Goal: Task Accomplishment & Management: Manage account settings

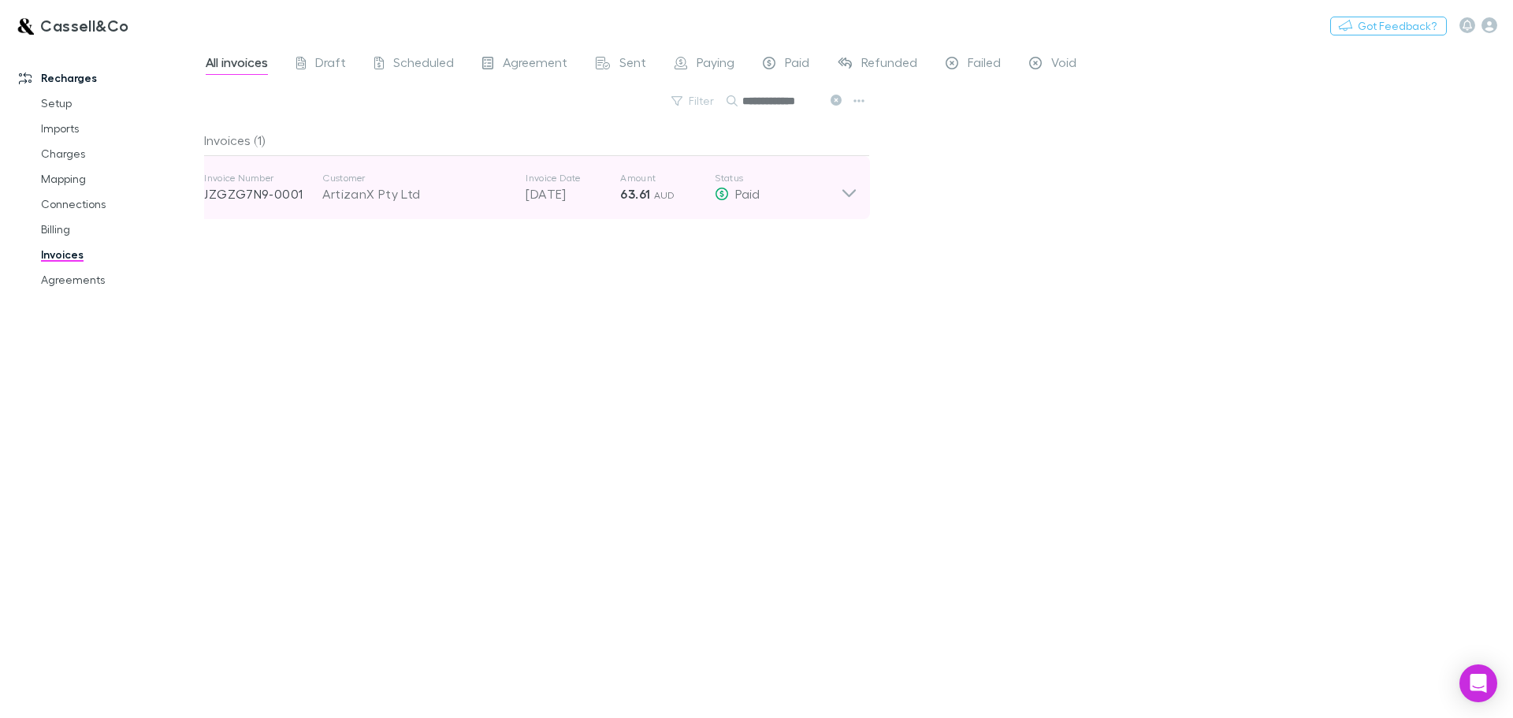
click at [857, 185] on icon at bounding box center [849, 188] width 17 height 32
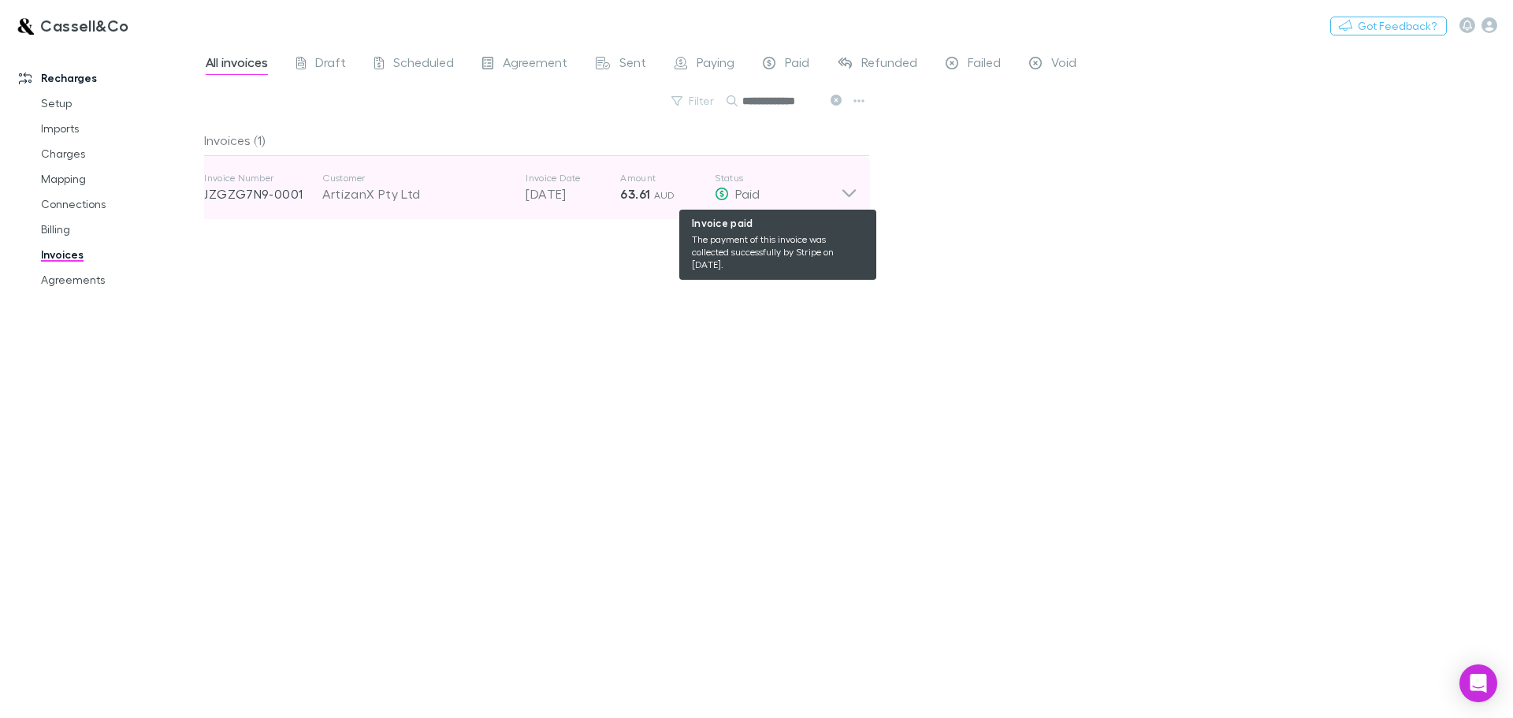
click at [853, 190] on icon at bounding box center [849, 188] width 17 height 32
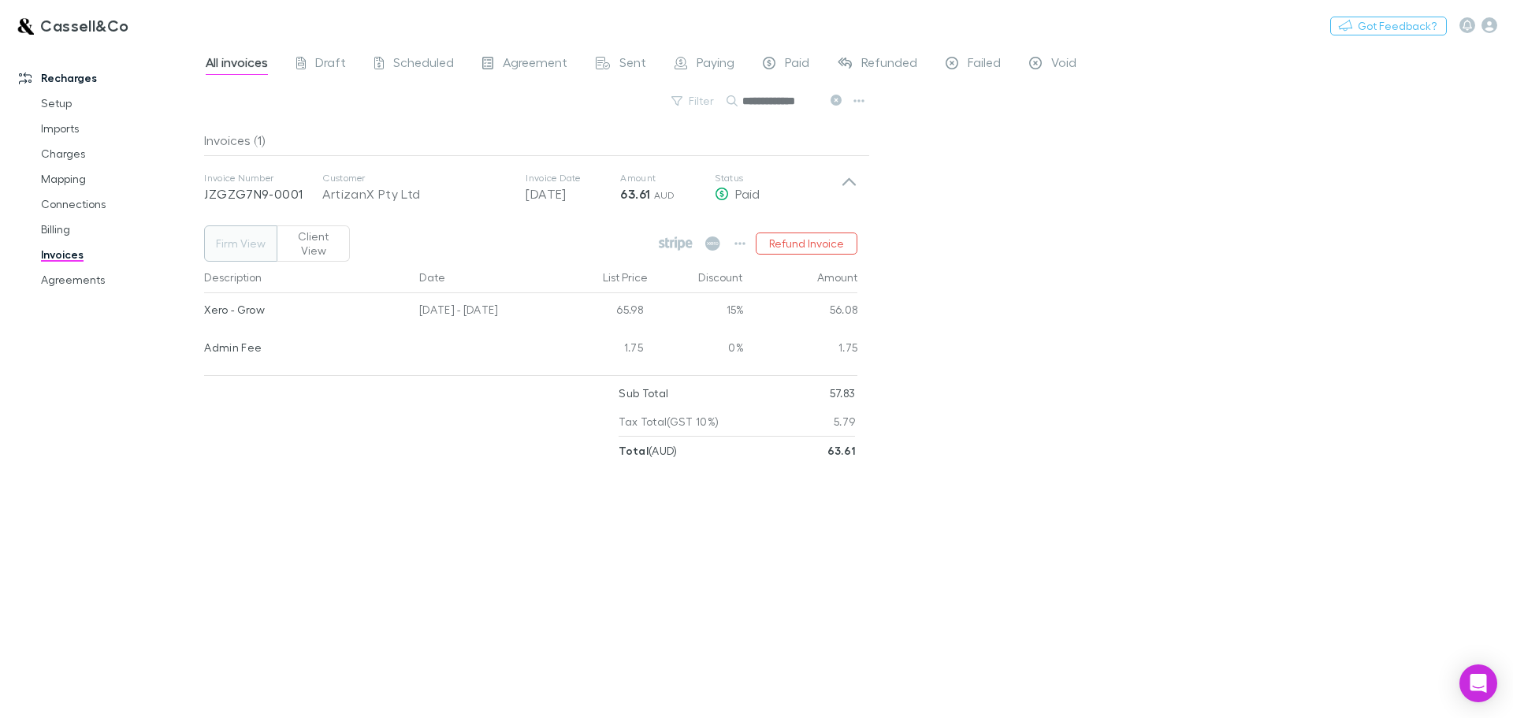
drag, startPoint x: 80, startPoint y: 275, endPoint x: 1169, endPoint y: 425, distance: 1099.3
click at [80, 275] on link "Agreements" at bounding box center [119, 279] width 188 height 25
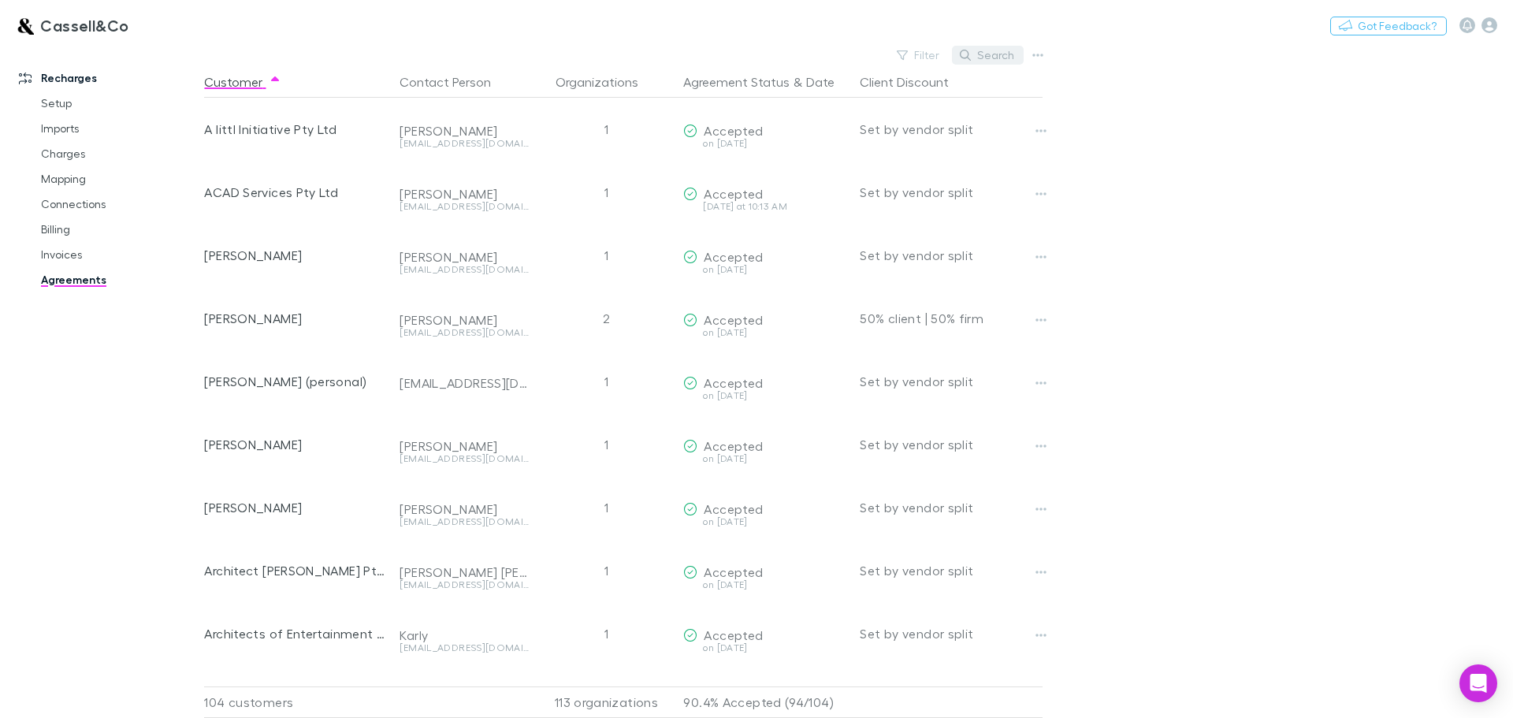
click at [984, 52] on button "Search" at bounding box center [988, 55] width 72 height 19
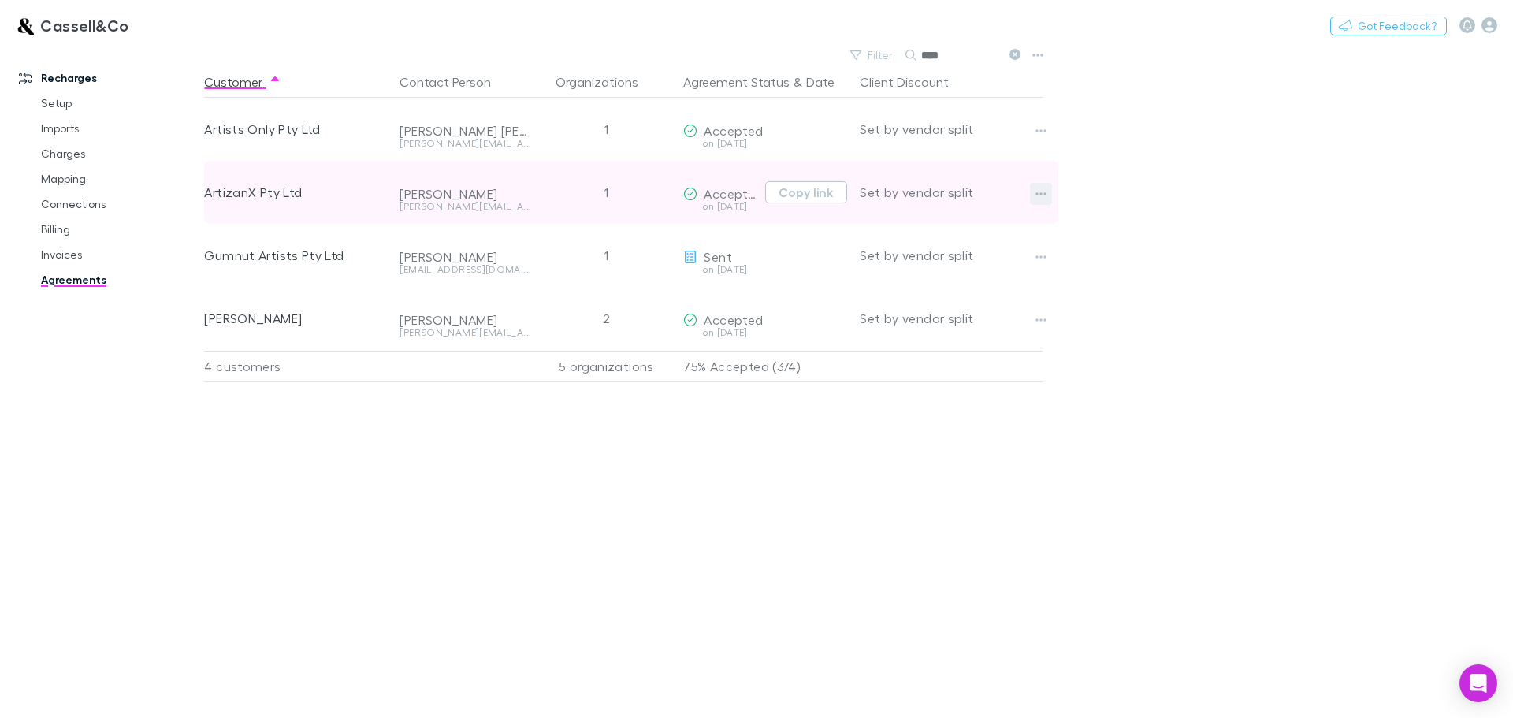
type input "****"
click at [1045, 192] on icon "button" at bounding box center [1040, 194] width 11 height 13
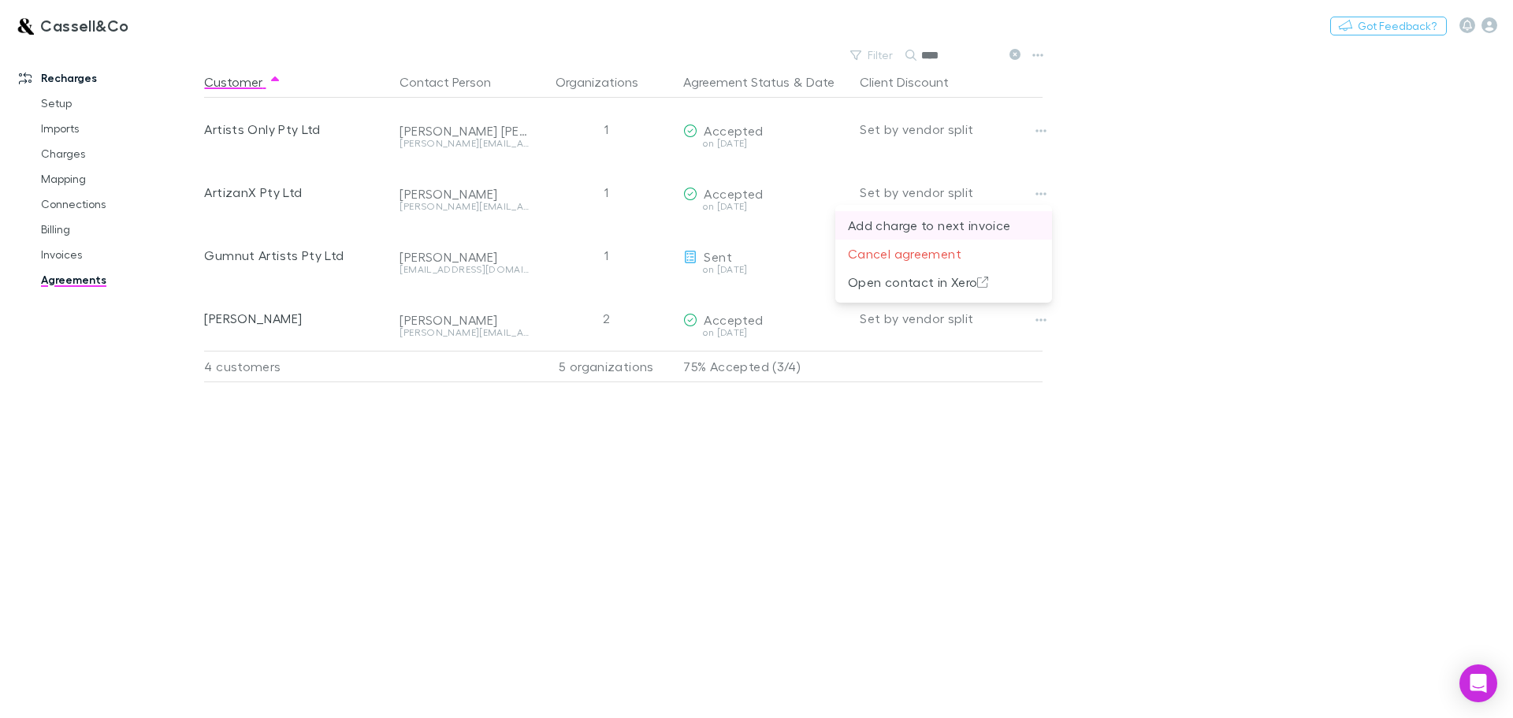
click at [956, 226] on p "Add charge to next invoice" at bounding box center [943, 225] width 191 height 19
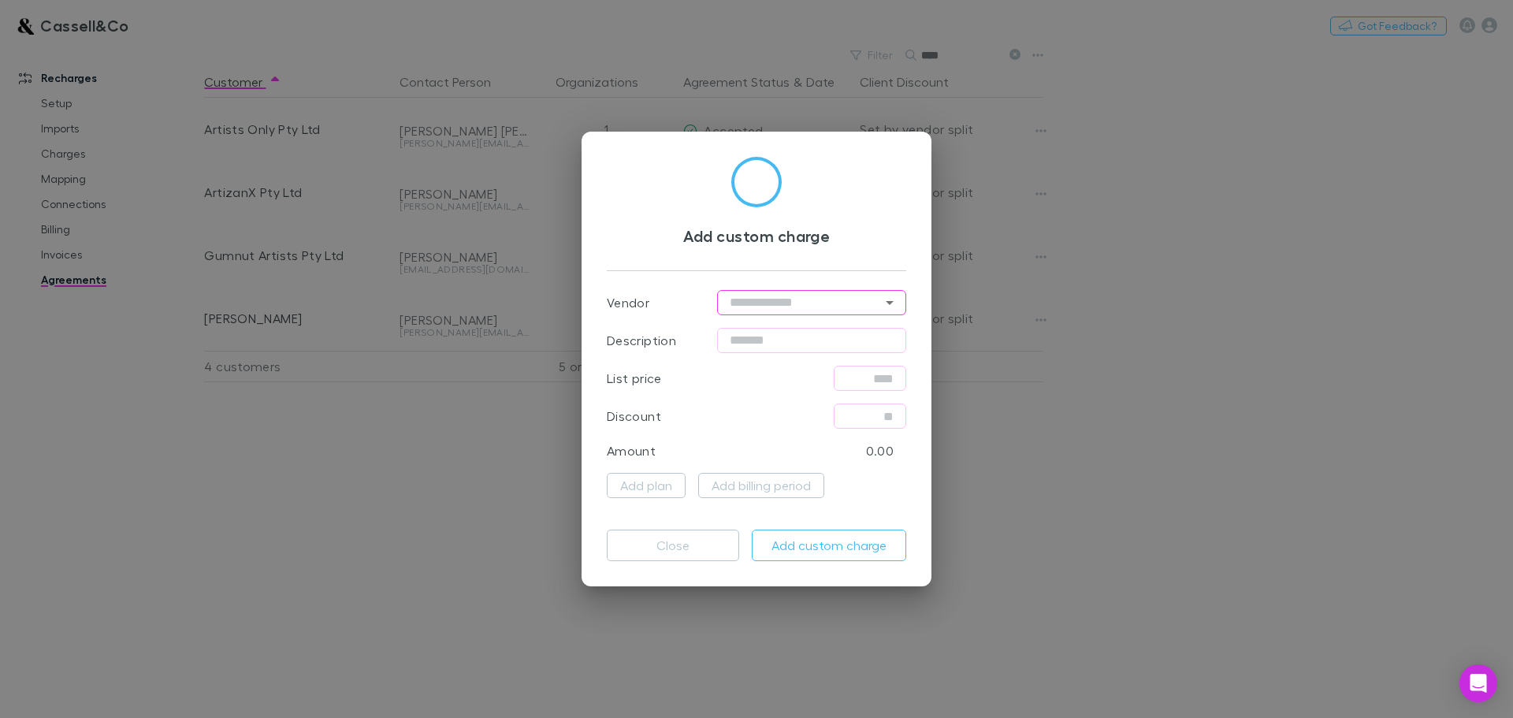
click at [791, 304] on input "text" at bounding box center [811, 302] width 189 height 25
type input "*******"
click at [739, 334] on li "Xero" at bounding box center [811, 335] width 189 height 28
type input "****"
click at [828, 340] on input "text" at bounding box center [811, 340] width 189 height 25
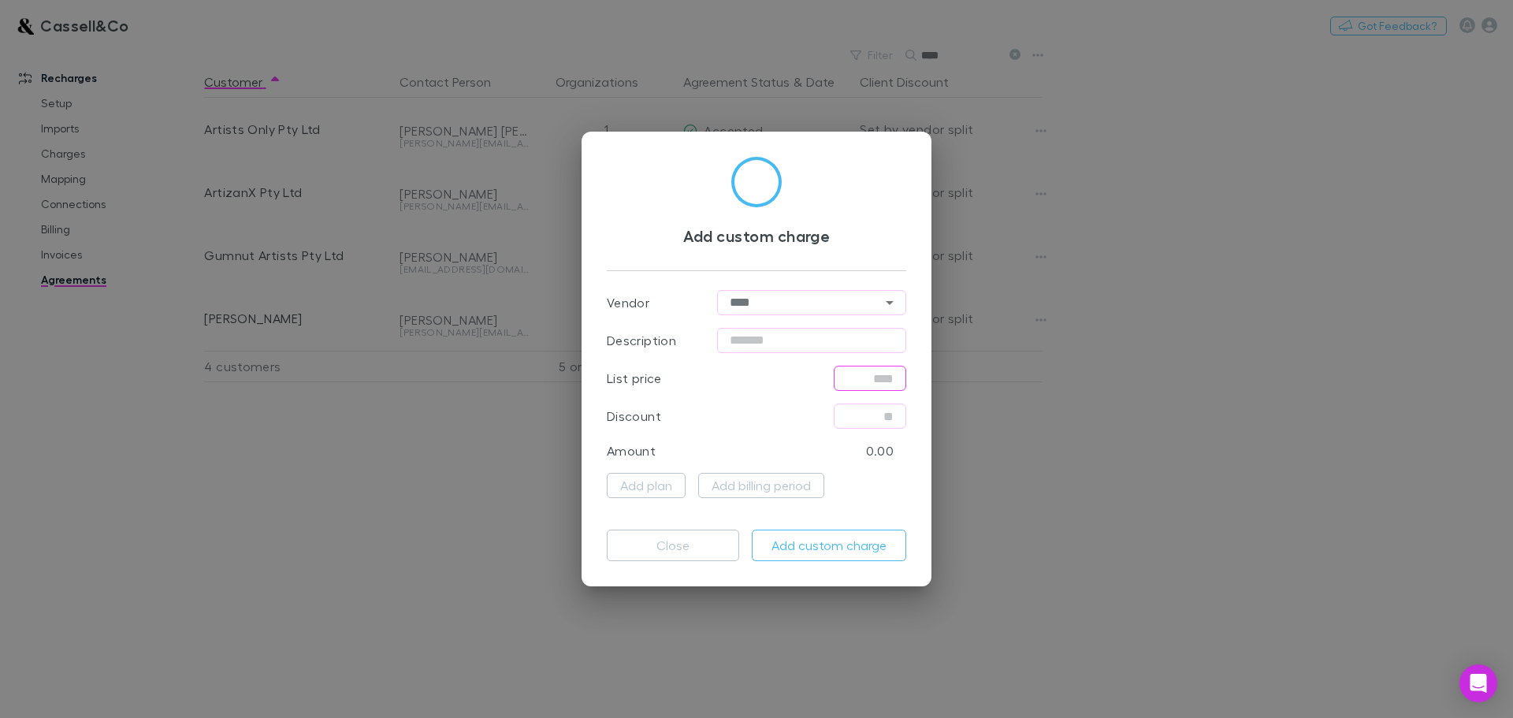
click at [873, 381] on input "text" at bounding box center [870, 378] width 72 height 25
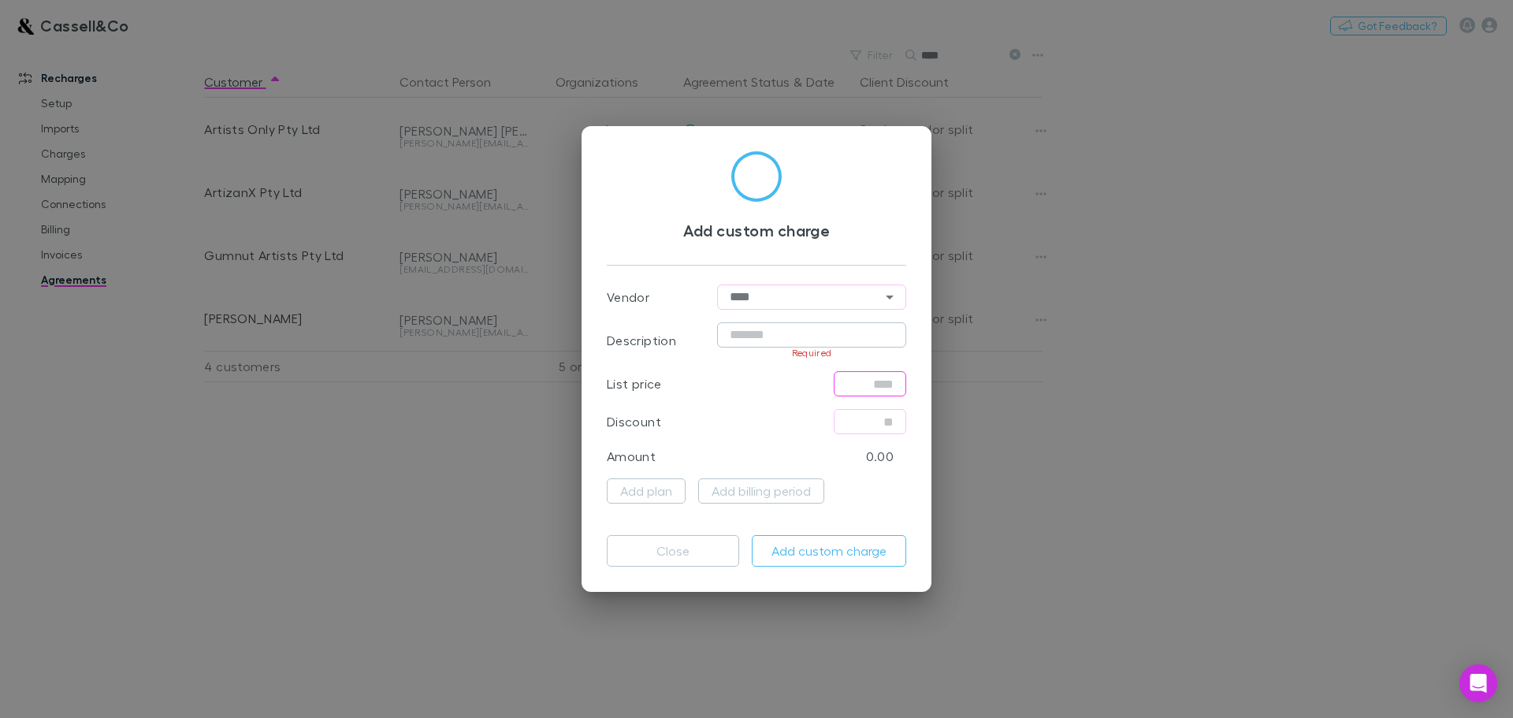
click at [763, 333] on input "text" at bounding box center [811, 334] width 189 height 25
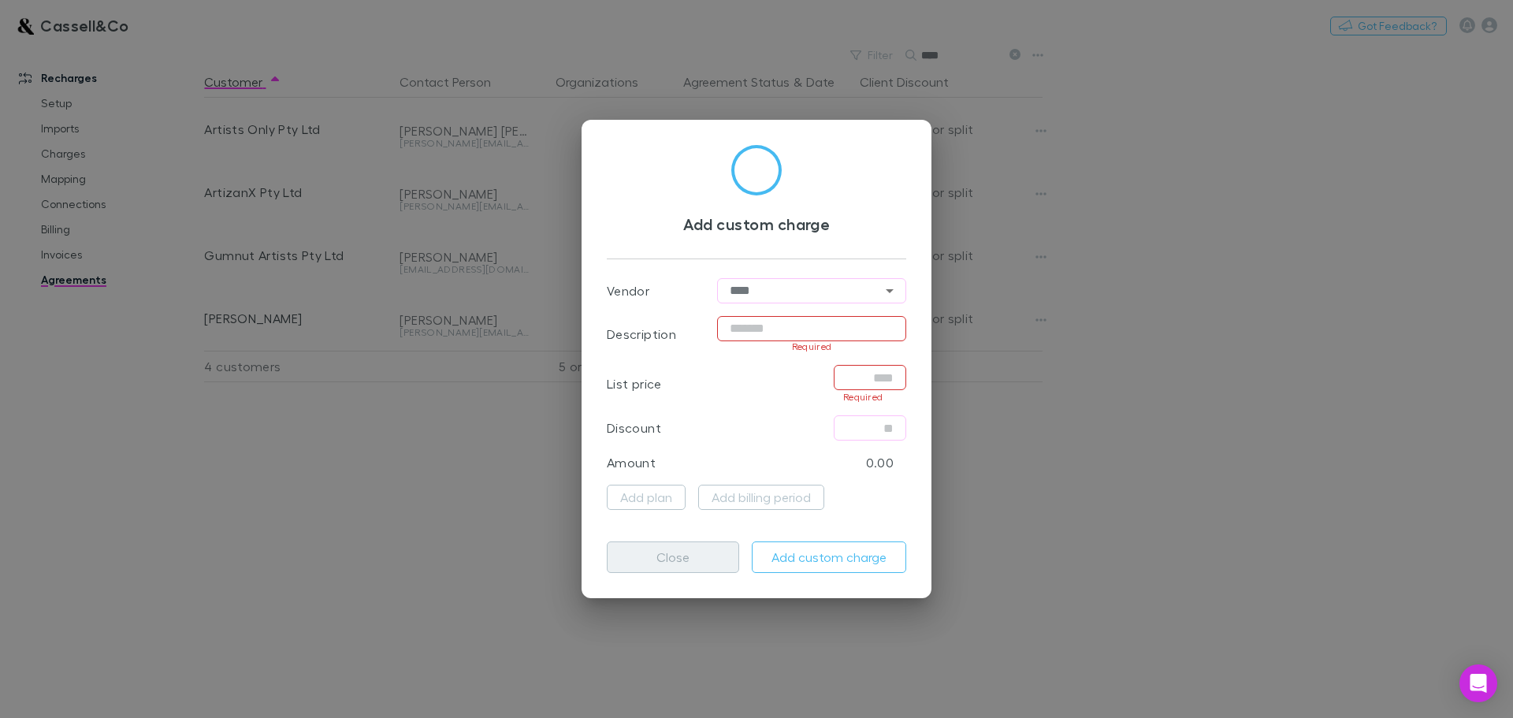
click at [681, 567] on button "Close" at bounding box center [673, 557] width 132 height 32
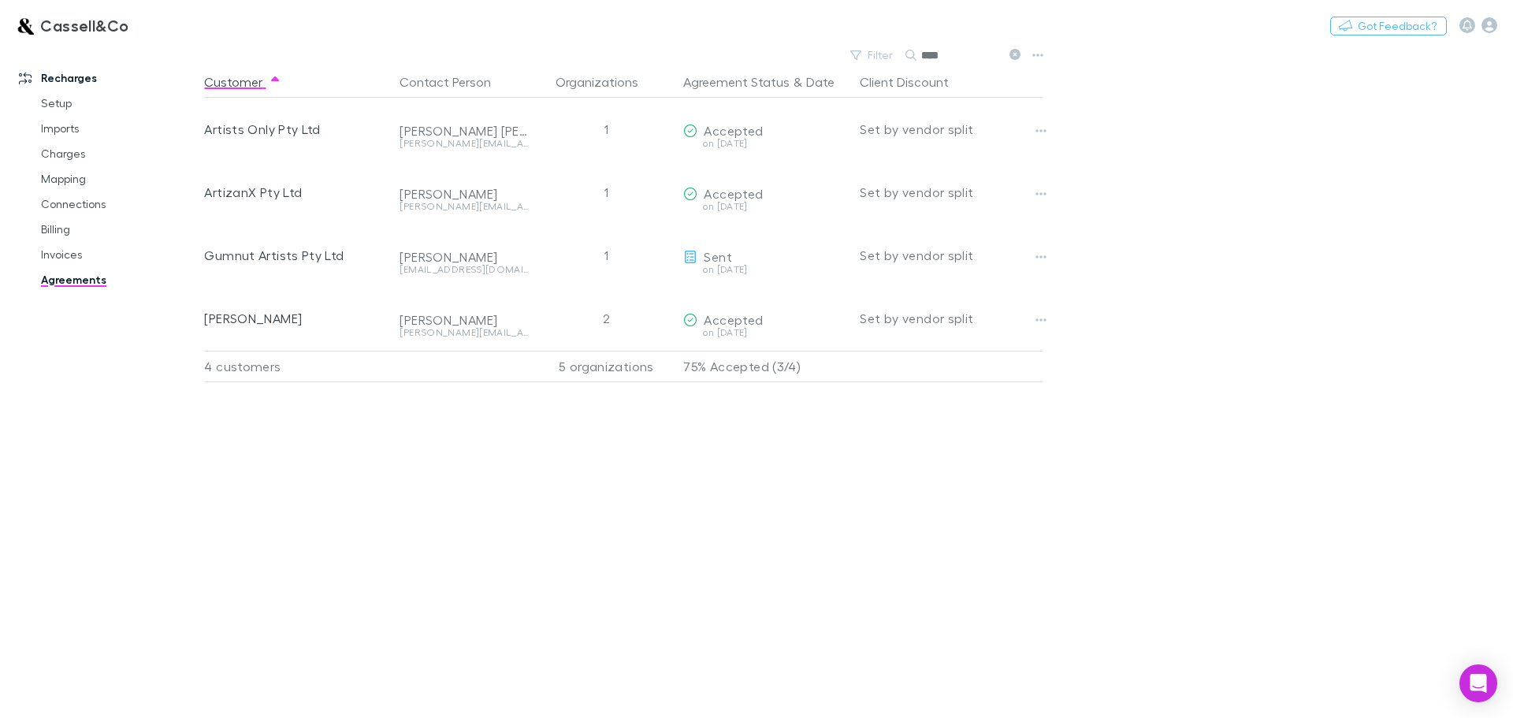
click at [1078, 444] on main "Filter Search **** Customer Contact Person Organizations Agreement Status & Dat…" at bounding box center [858, 381] width 1309 height 674
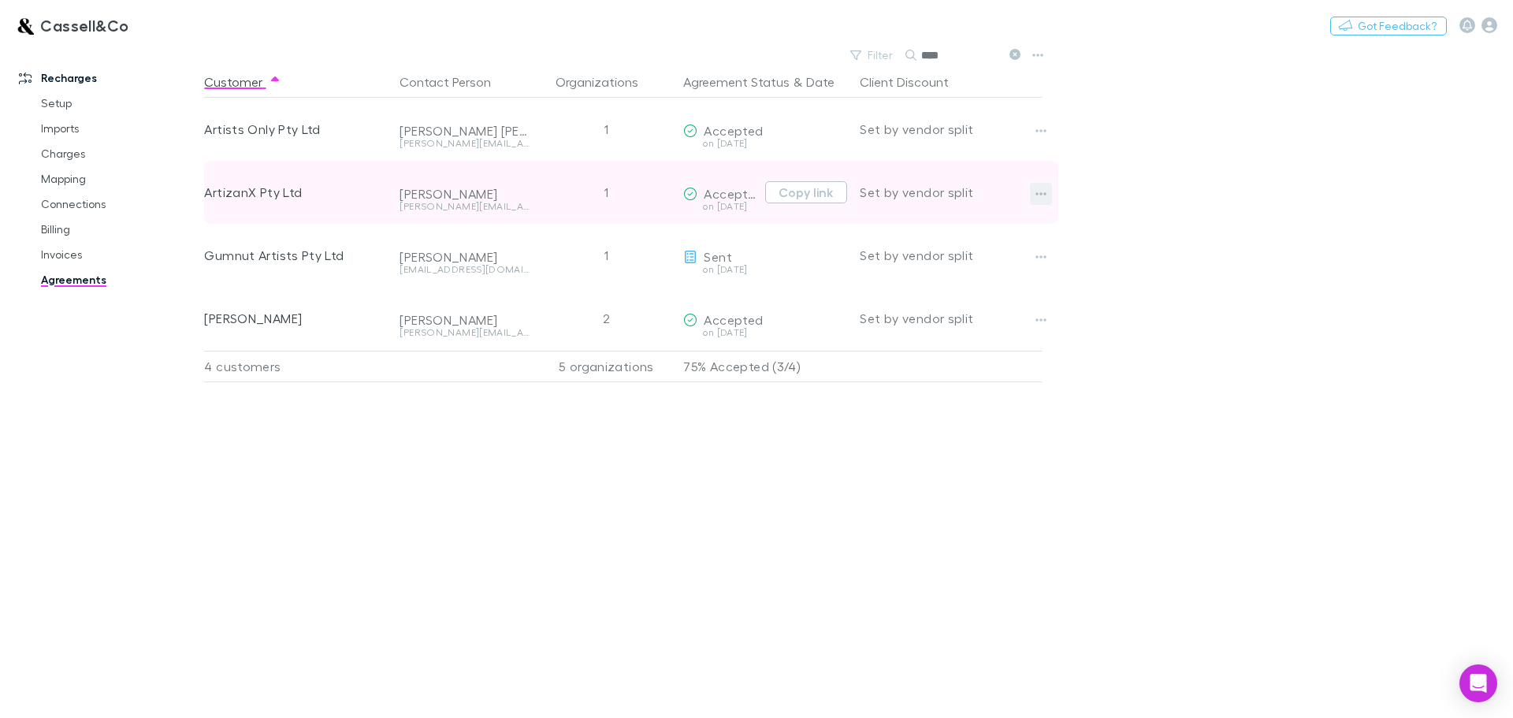
click at [1032, 191] on button "button" at bounding box center [1041, 194] width 22 height 22
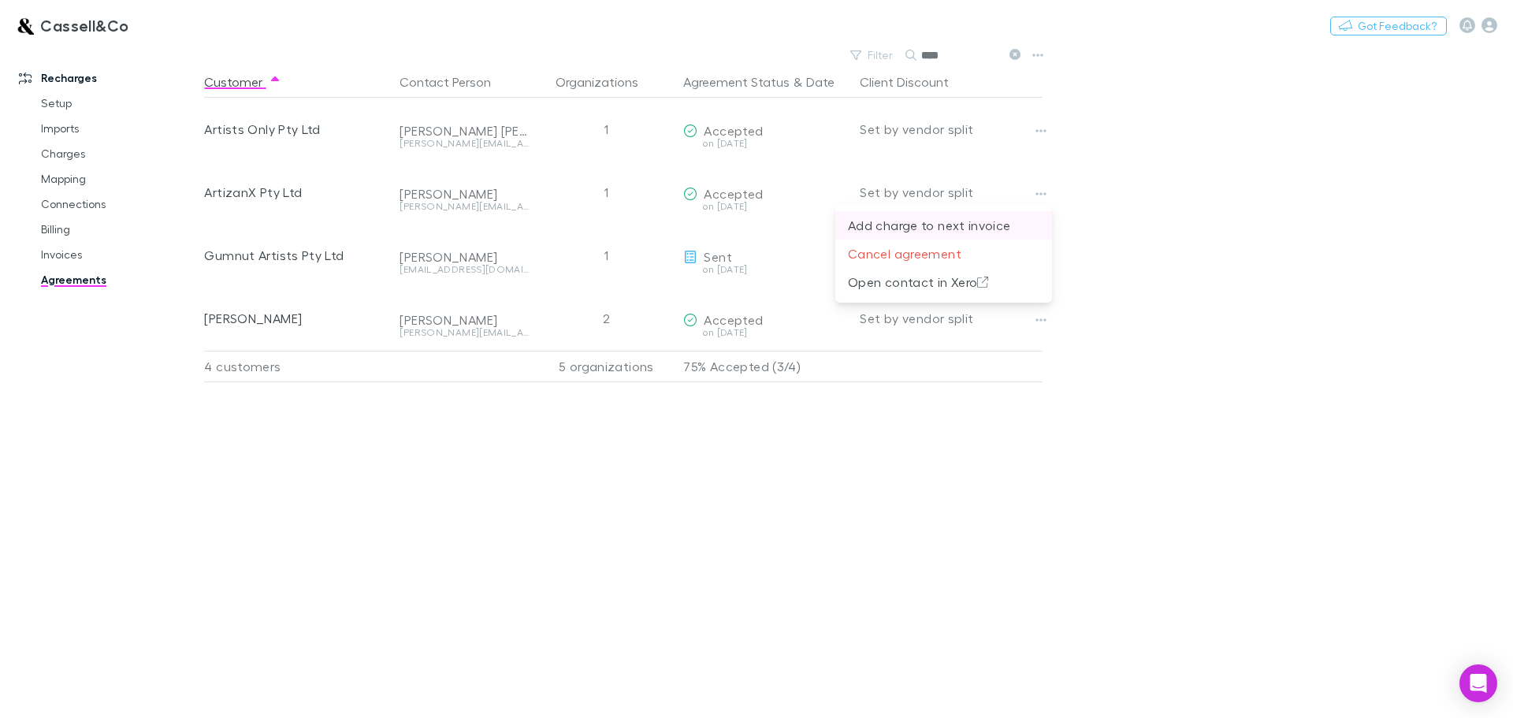
click at [923, 226] on p "Add charge to next invoice" at bounding box center [943, 225] width 191 height 19
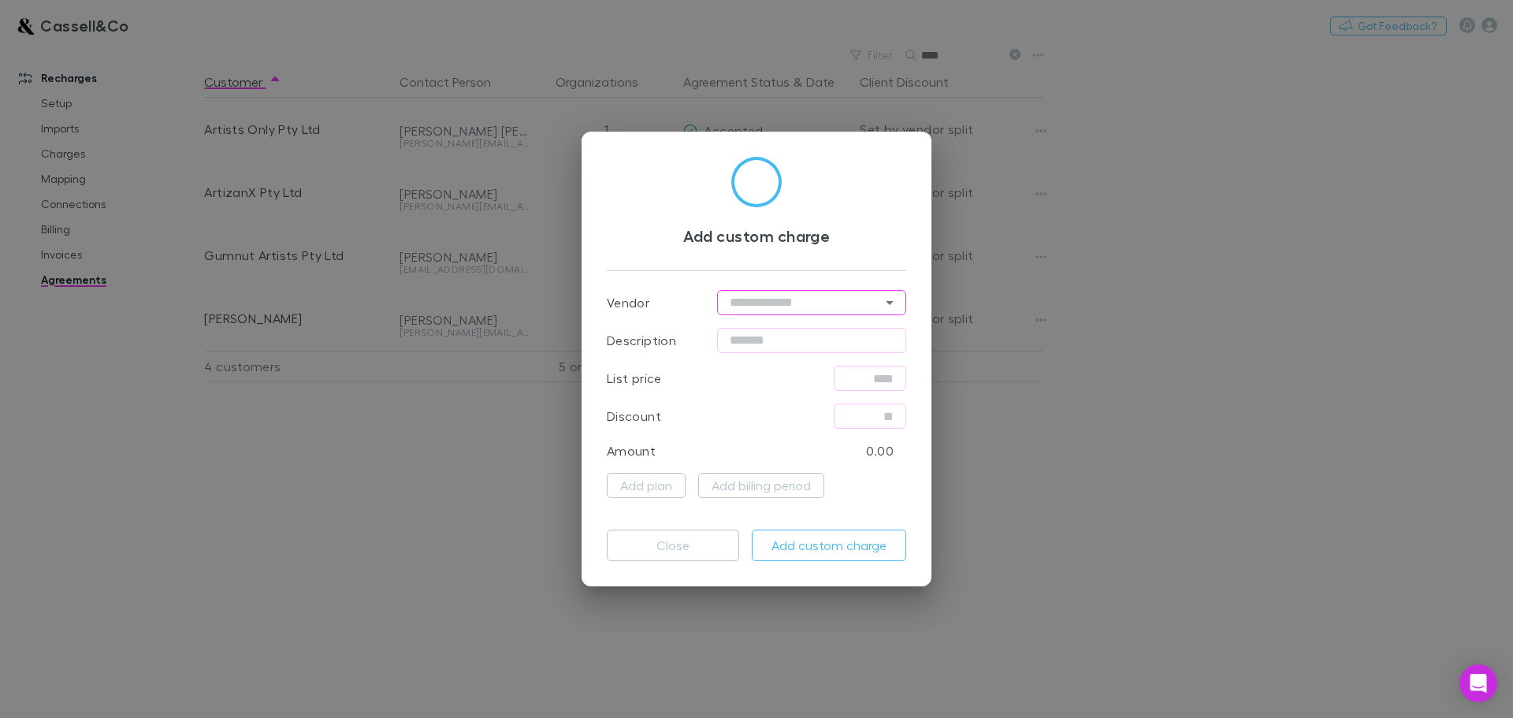
click at [870, 300] on input "text" at bounding box center [811, 302] width 189 height 25
click at [738, 336] on li "Xero" at bounding box center [811, 335] width 189 height 28
type input "****"
click at [761, 340] on input "text" at bounding box center [811, 340] width 189 height 25
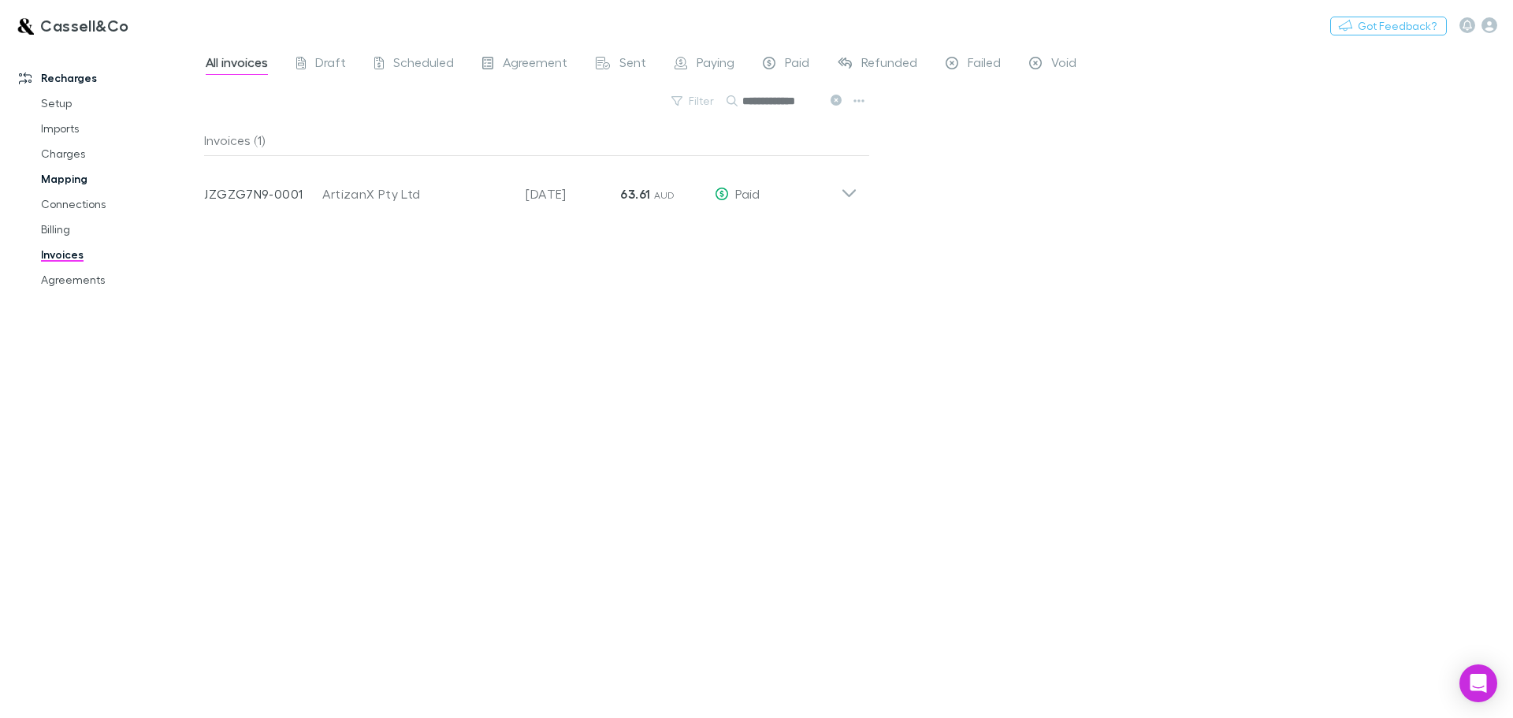
click at [79, 179] on link "Mapping" at bounding box center [119, 178] width 188 height 25
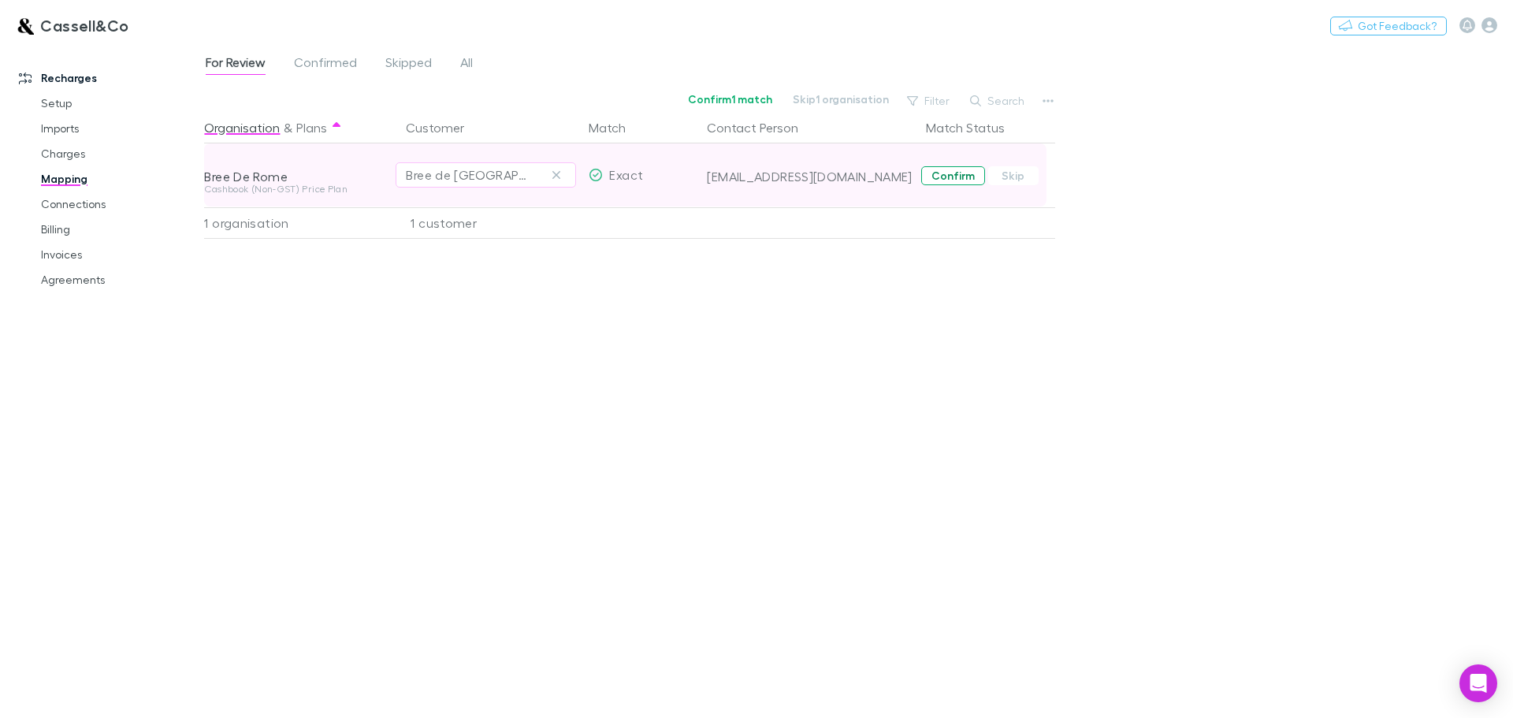
click at [970, 174] on button "Confirm" at bounding box center [953, 175] width 64 height 19
click at [91, 199] on link "Connections" at bounding box center [119, 203] width 188 height 25
